Goal: Ask a question

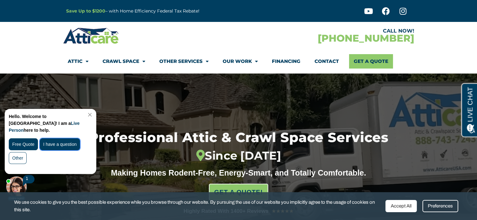
click at [66, 139] on div "I have a question" at bounding box center [60, 145] width 40 height 12
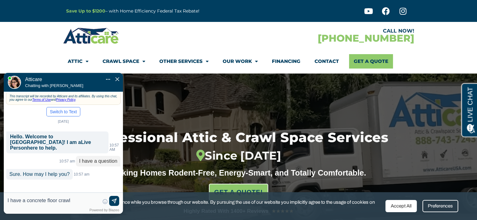
type input "I have a concrete floor crawl"
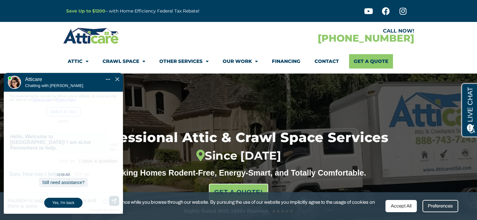
click at [67, 201] on div "Yes, I'm back" at bounding box center [63, 203] width 38 height 10
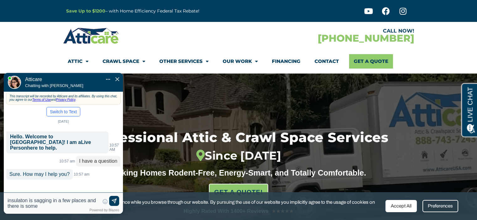
click at [55, 207] on textarea "I have a concrete floor crawl space. The insulaton is sagging in a few places a…" at bounding box center [54, 203] width 92 height 11
type textarea "I have a concrete floor crawl space. The insulaton is sagging in a few places a…"
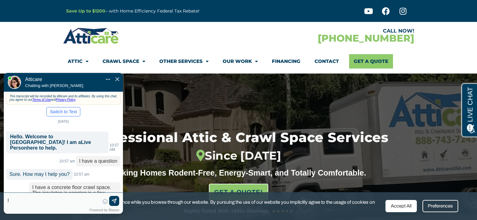
scroll to position [0, 0]
type input "I"
type input "[PERSON_NAME]"
click at [110, 201] on link at bounding box center [114, 201] width 10 height 10
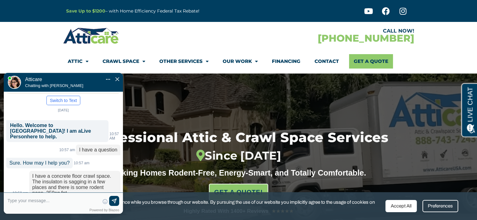
scroll to position [43, 0]
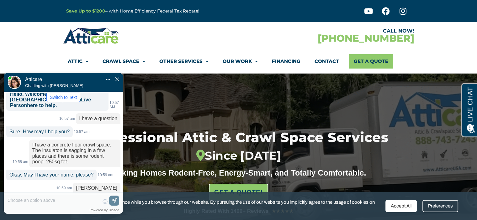
click at [86, 218] on label "New" at bounding box center [87, 220] width 9 height 5
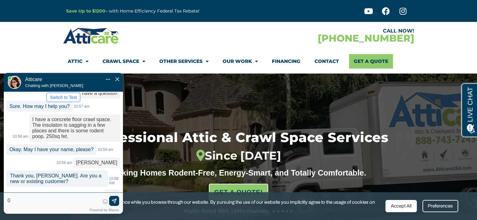
scroll to position [73, 0]
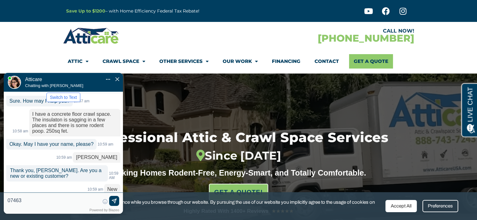
type input "07463"
click at [113, 202] on img at bounding box center [114, 201] width 6 height 6
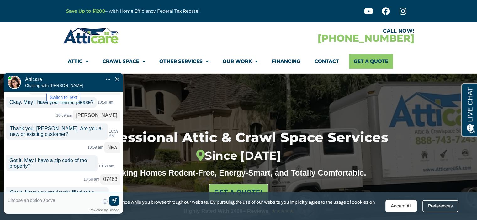
scroll to position [128, 0]
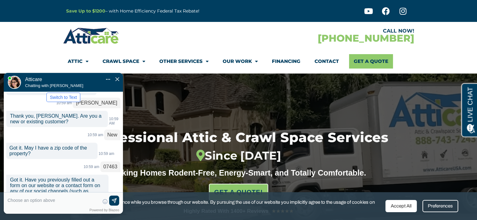
click at [111, 208] on label "No" at bounding box center [114, 210] width 6 height 5
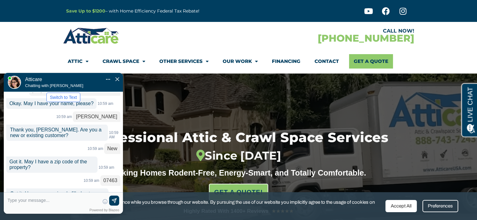
scroll to position [140, 0]
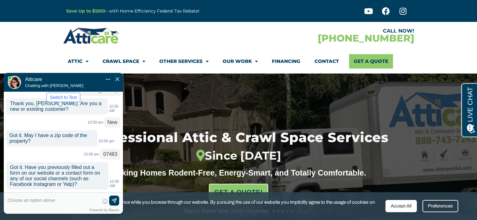
click at [93, 219] on div "Yes" at bounding box center [97, 224] width 15 height 11
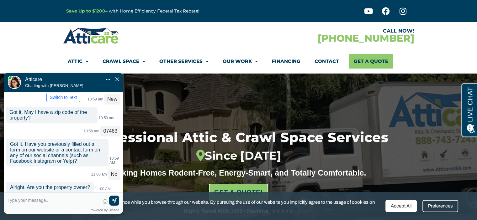
scroll to position [177, 0]
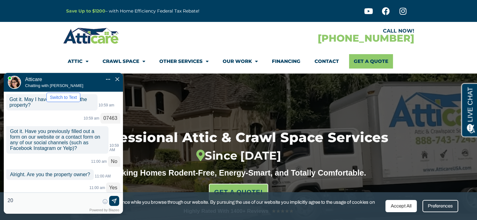
type input "2"
type input "cell [PHONE_NUMBER] and email is"
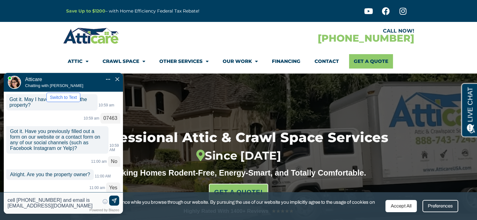
type textarea "cell [PHONE_NUMBER] and email is [EMAIL_ADDRESS][DOMAIN_NAME]"
click at [115, 201] on img at bounding box center [114, 201] width 6 height 6
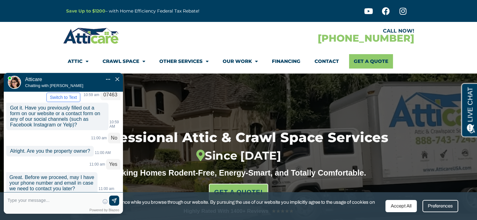
scroll to position [213, 0]
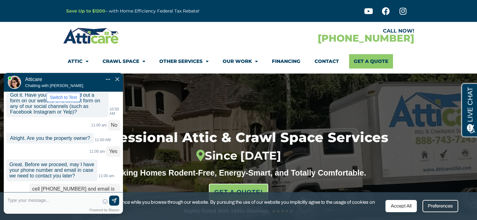
type textarea "y"
type input "yes"
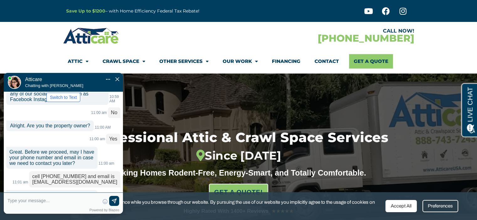
scroll to position [242, 0]
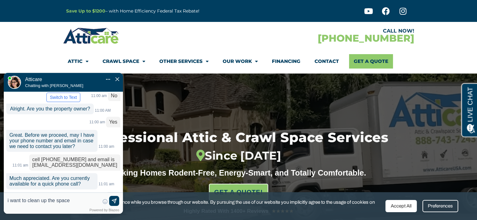
type input "i want to clean up the space f"
type textarea "i want to clean up the space for my plumber"
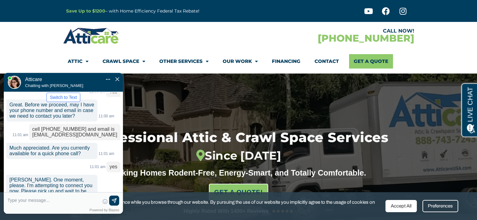
scroll to position [279, 0]
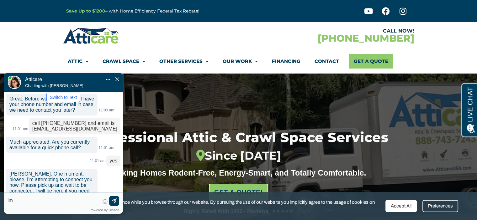
type input "i"
type input "I spoke with them. Thank you"
click at [115, 200] on img at bounding box center [114, 201] width 6 height 6
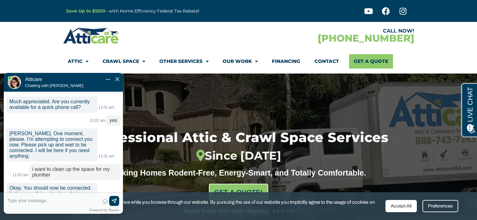
scroll to position [313, 0]
